Goal: Information Seeking & Learning: Learn about a topic

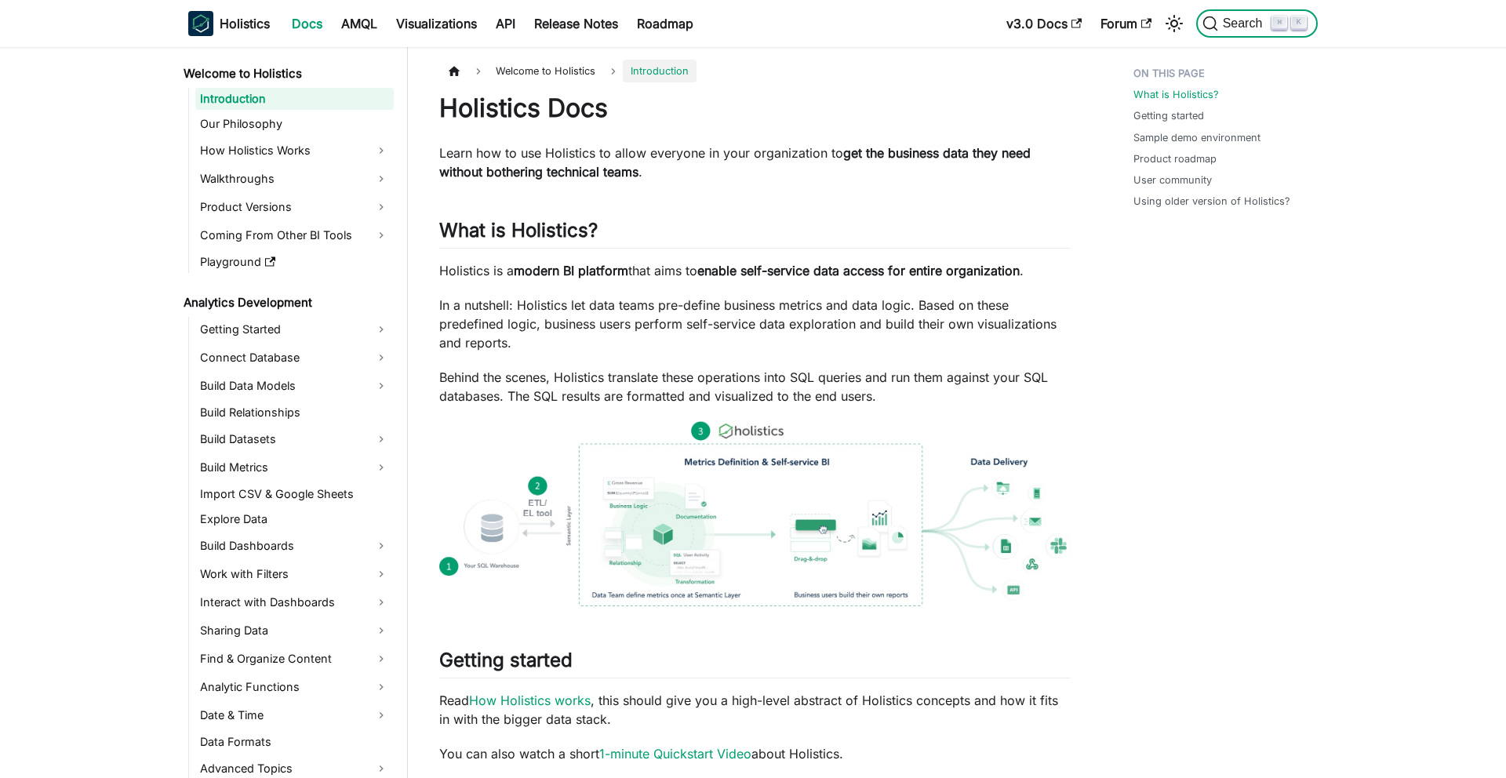
click at [1224, 24] on span "Search" at bounding box center [1245, 23] width 54 height 14
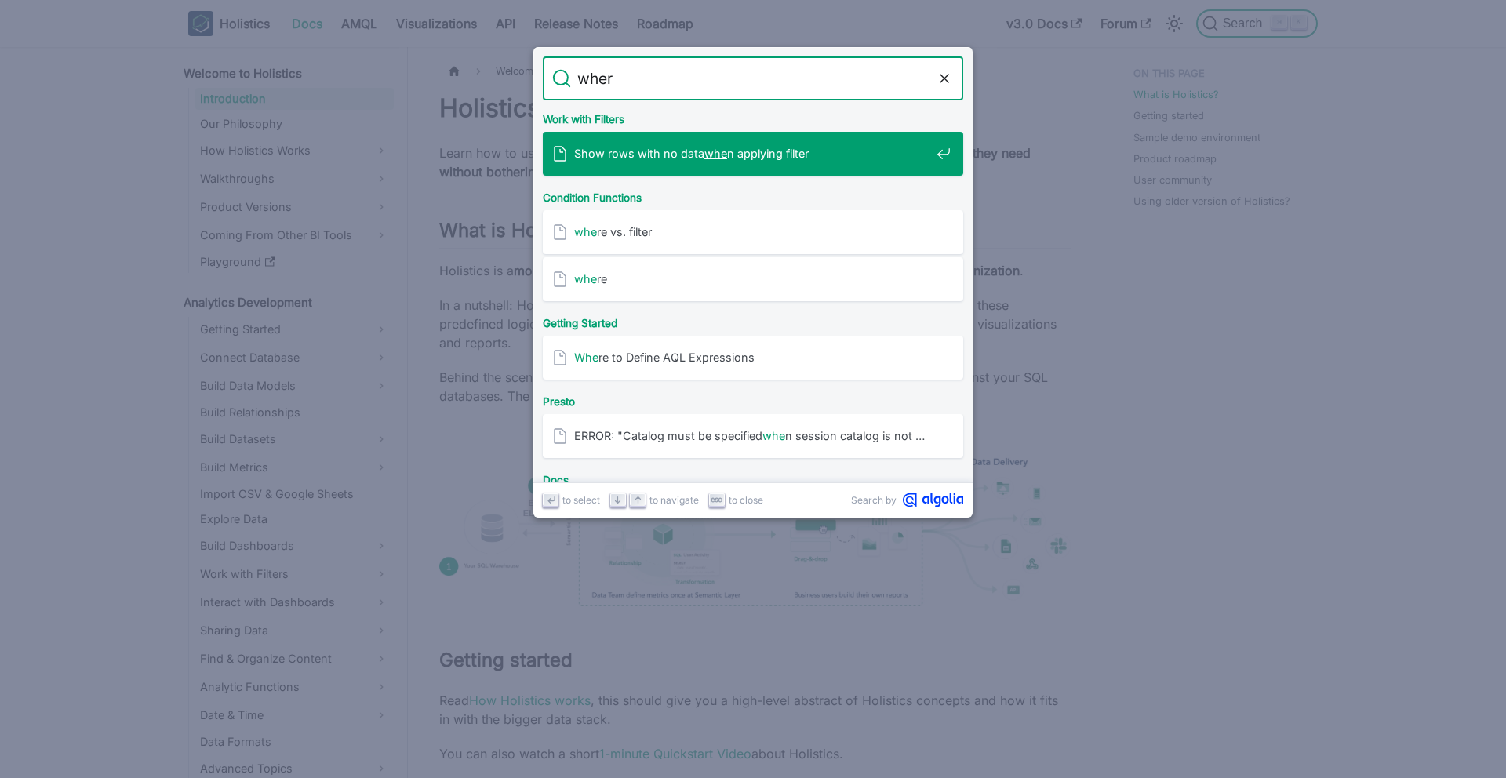
type input "where"
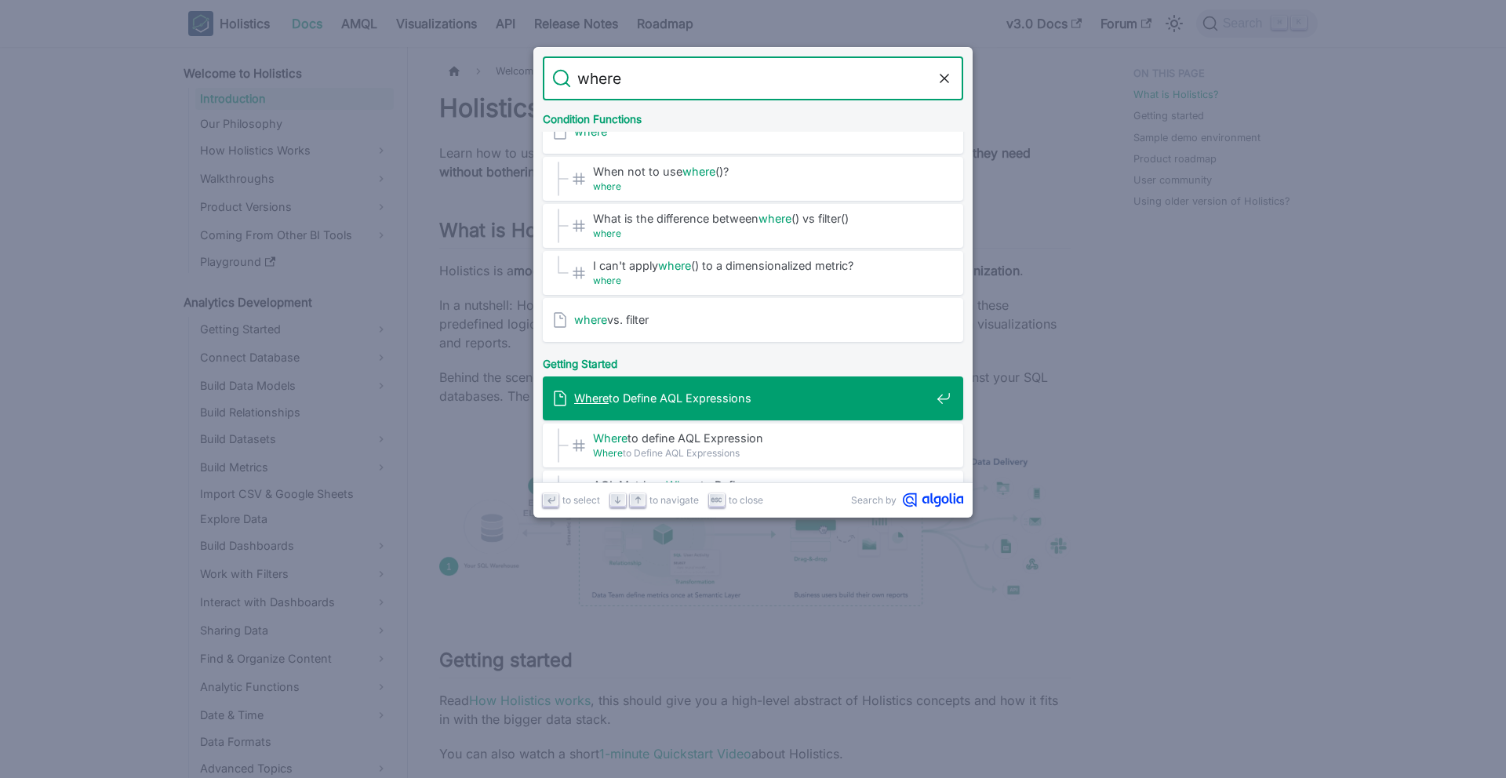
scroll to position [29, 0]
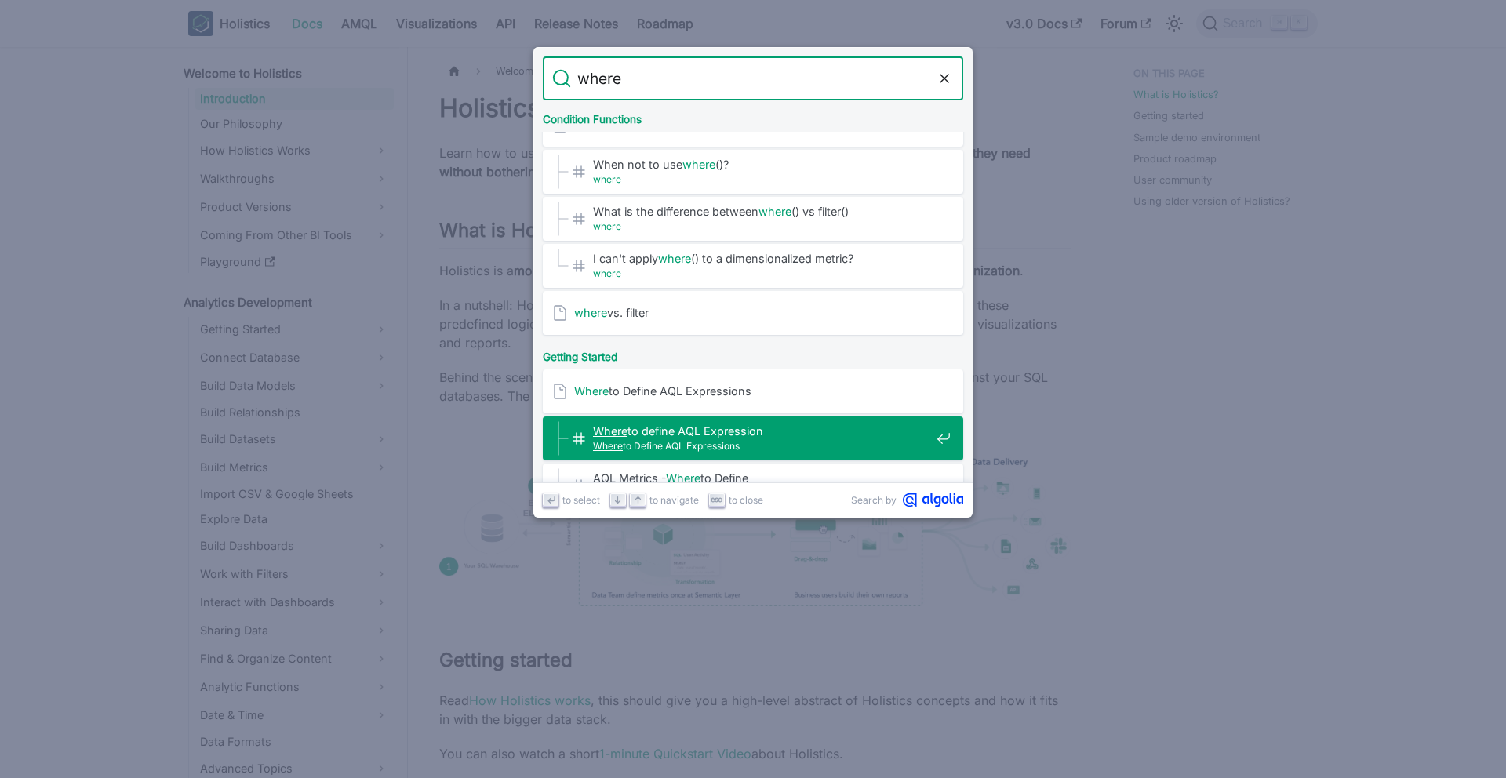
click at [711, 431] on span "Where to define AQL Expression​" at bounding box center [761, 430] width 337 height 15
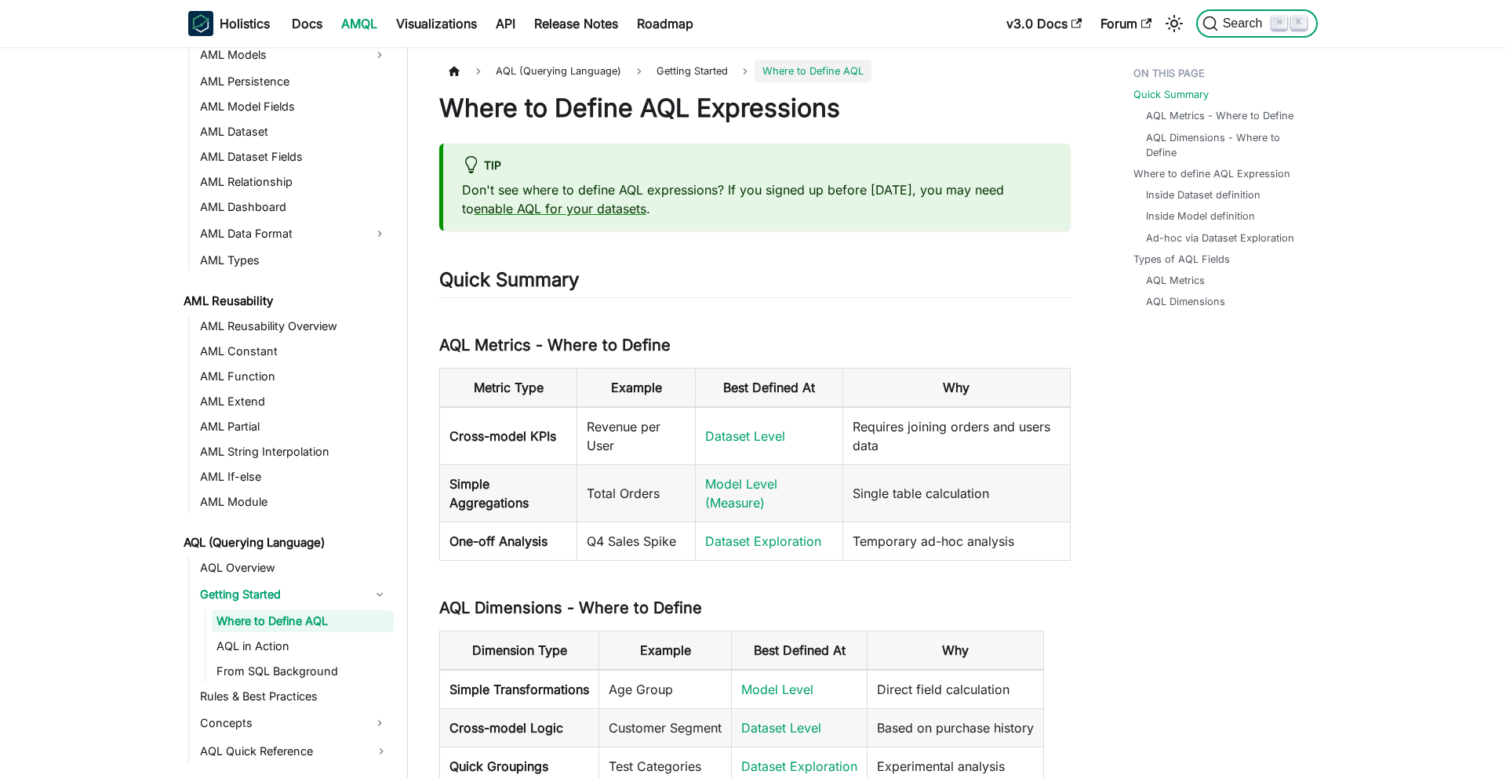
click at [1214, 24] on icon "Search (Command+K)" at bounding box center [1209, 23] width 13 height 13
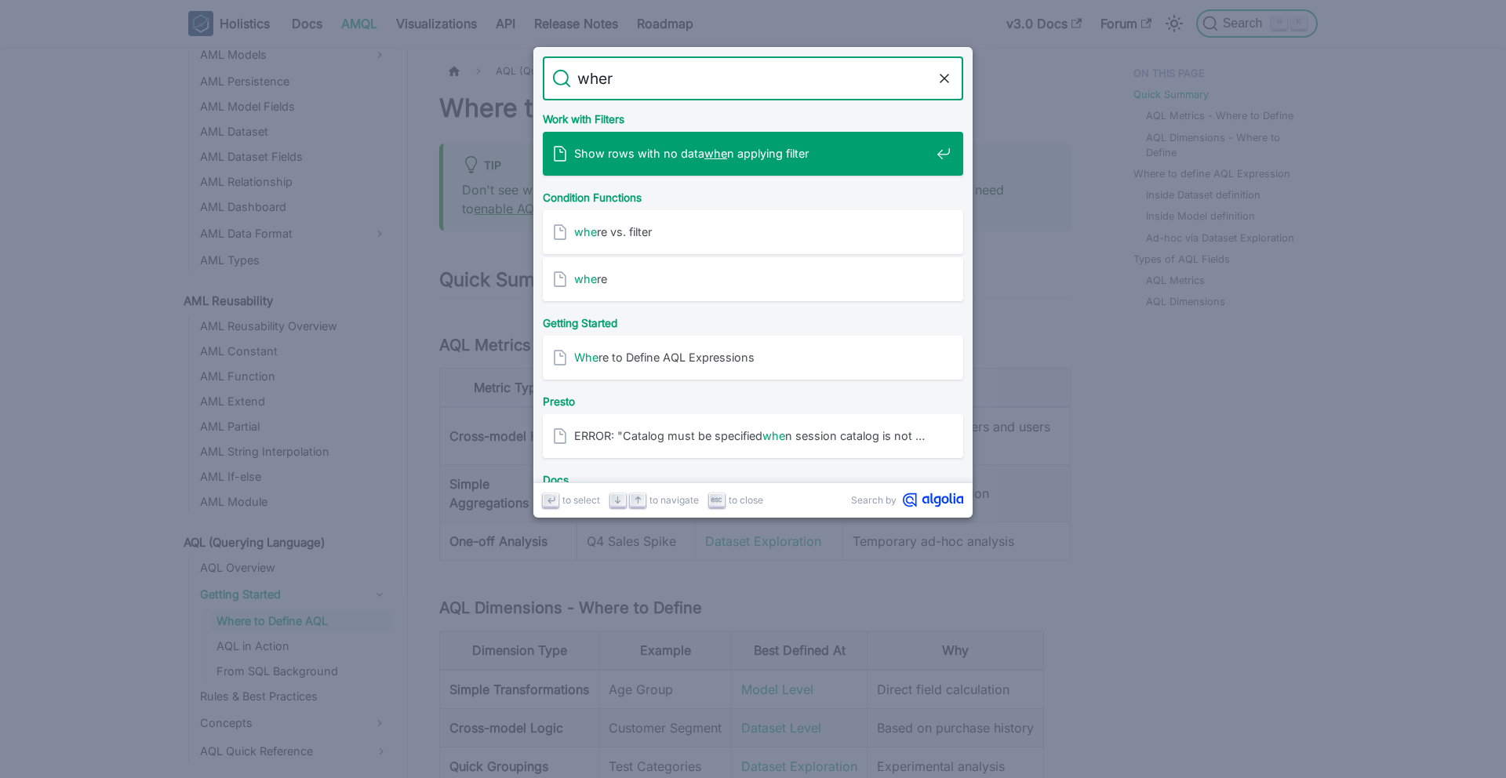
type input "where"
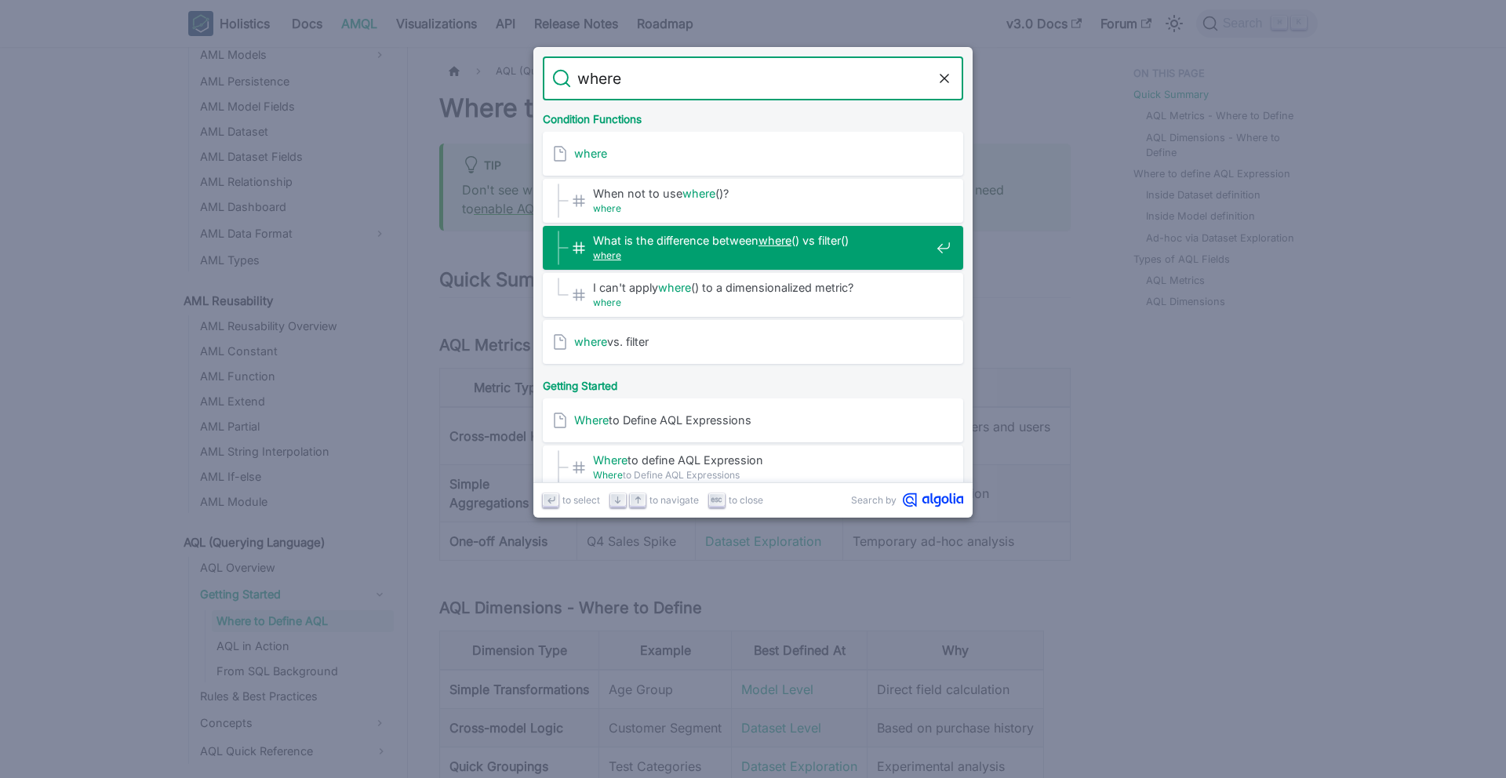
click at [693, 253] on span "where" at bounding box center [761, 255] width 337 height 15
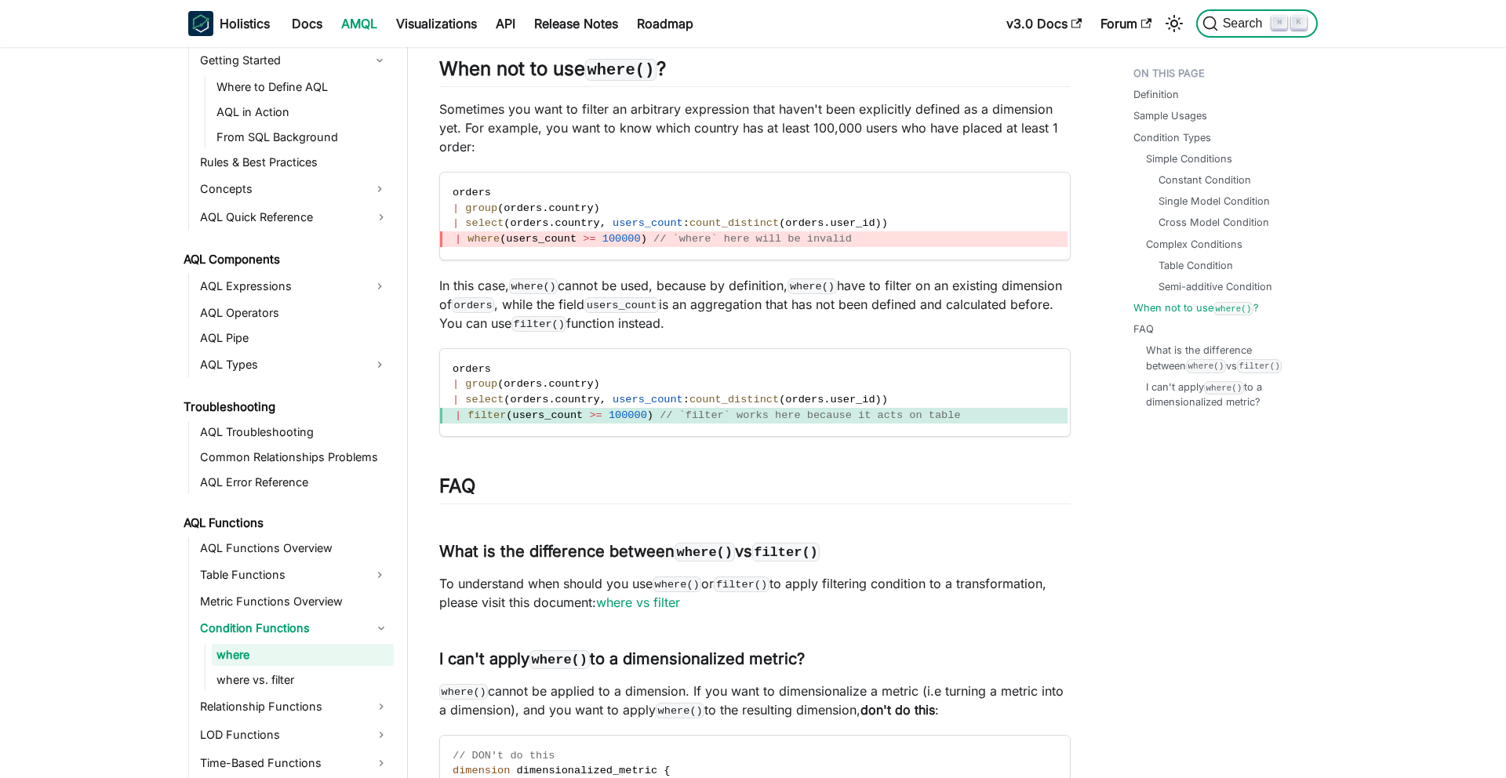
scroll to position [754, 0]
